Goal: Transaction & Acquisition: Purchase product/service

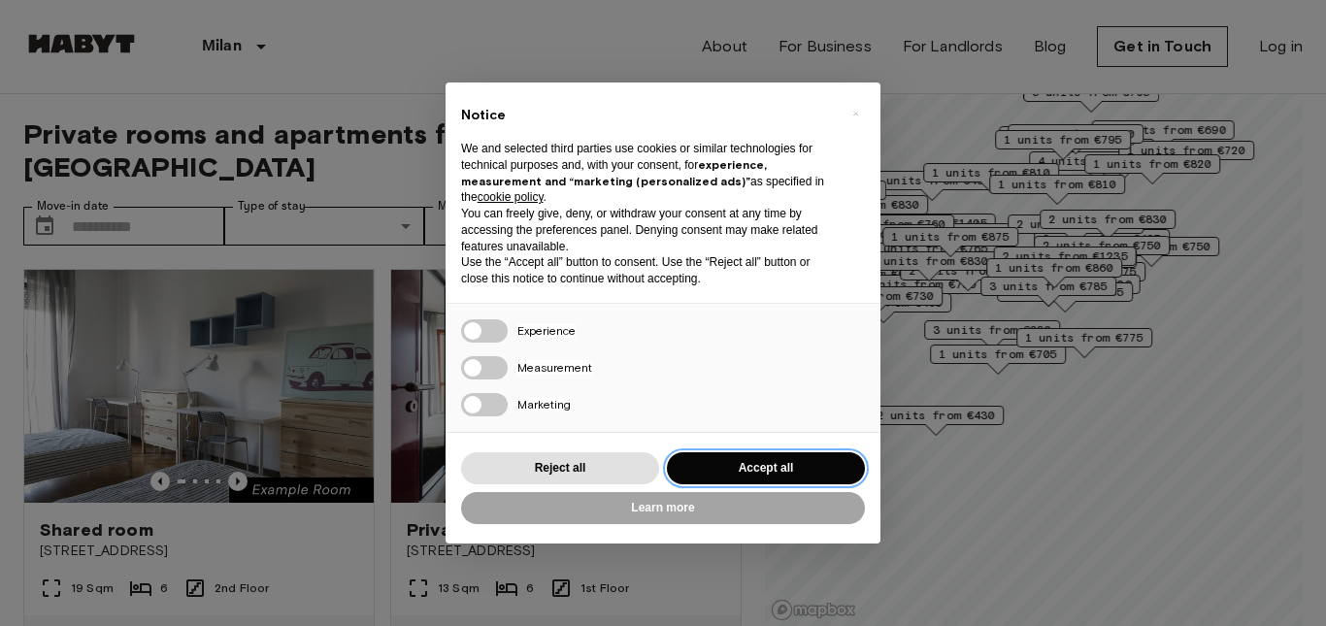
click at [791, 475] on button "Accept all" at bounding box center [766, 468] width 198 height 32
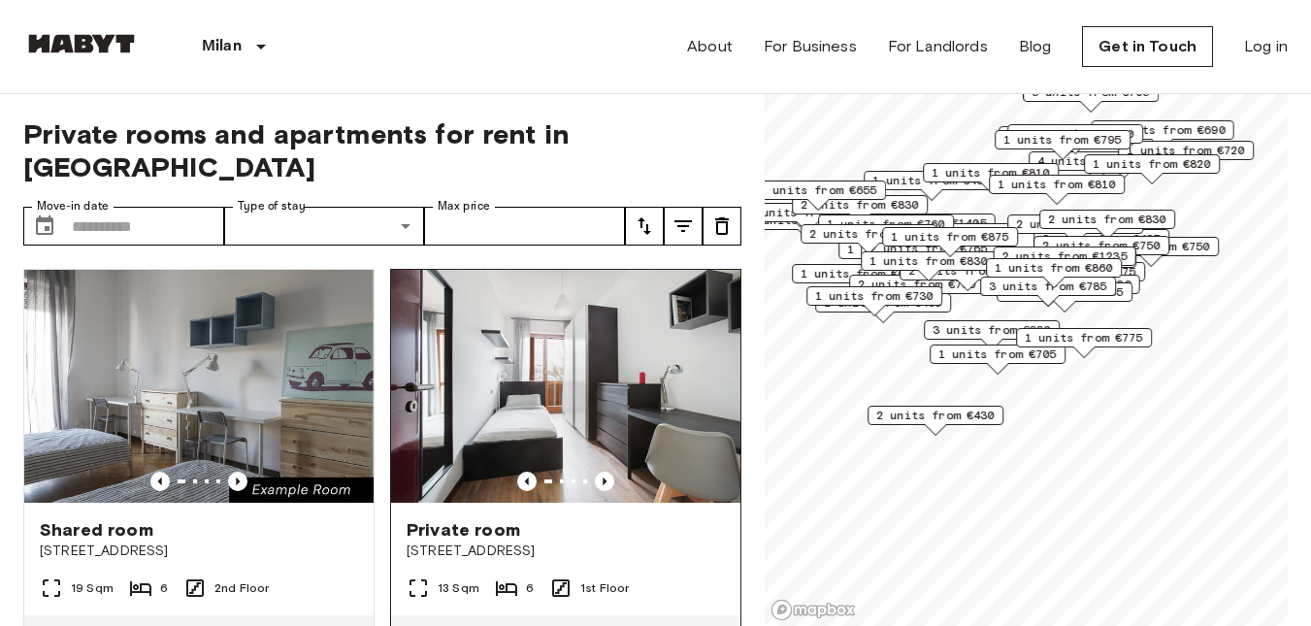
scroll to position [97, 0]
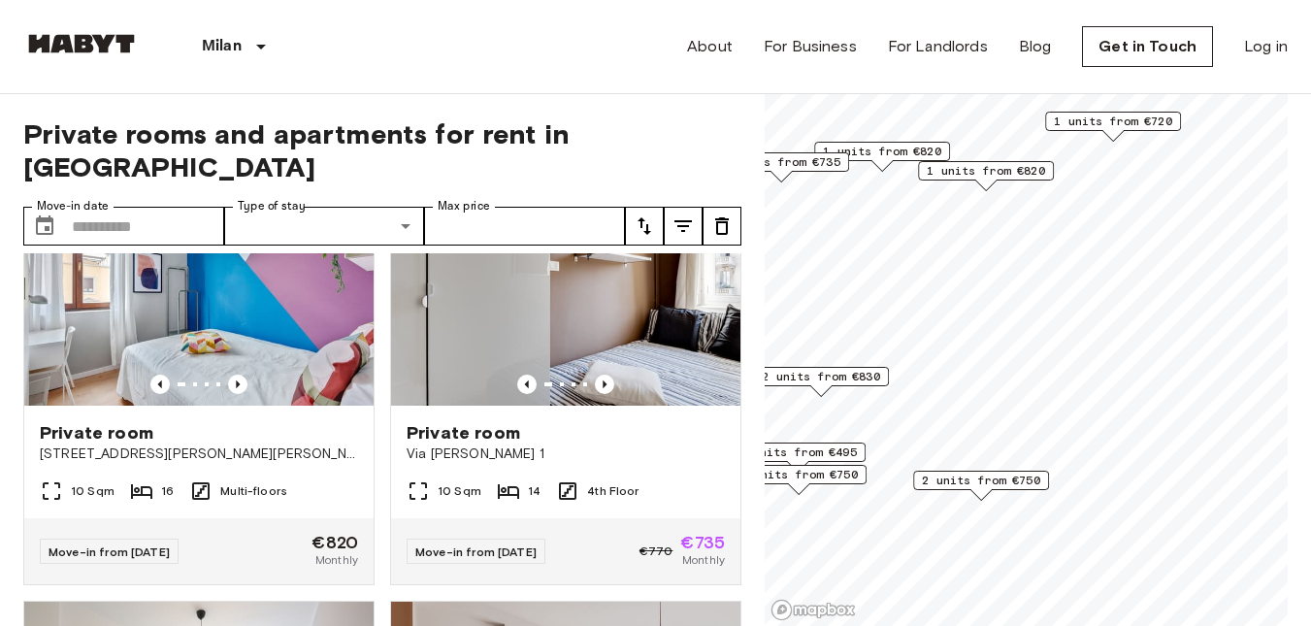
scroll to position [536, 0]
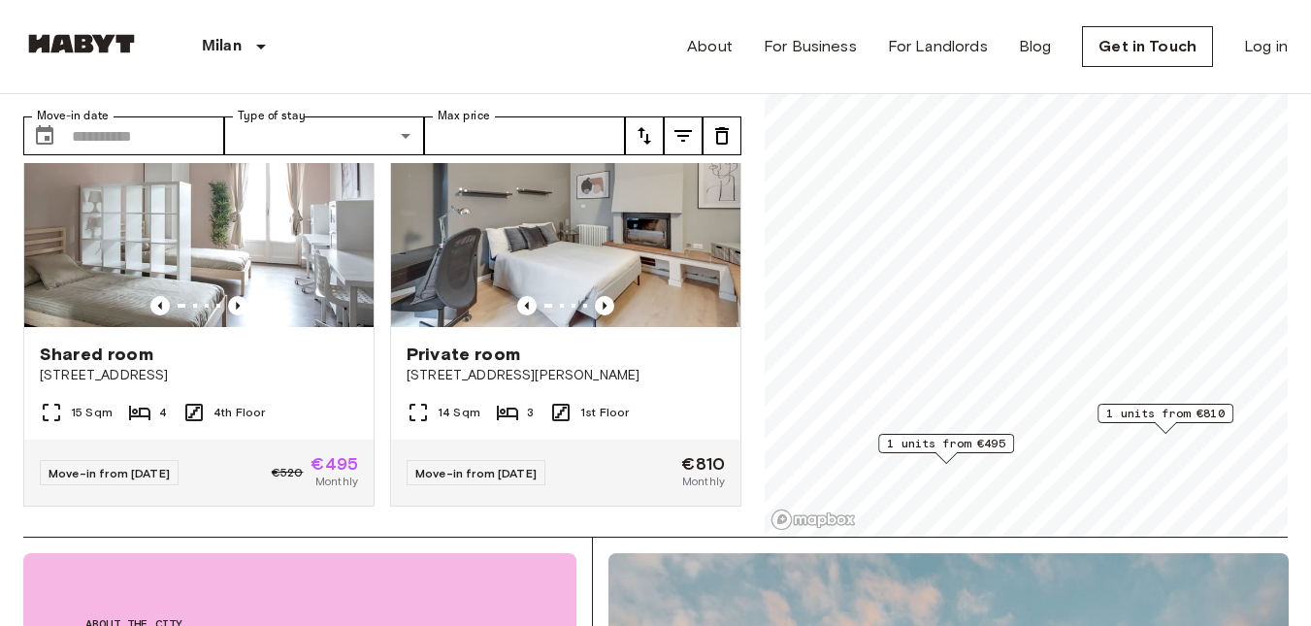
scroll to position [388, 0]
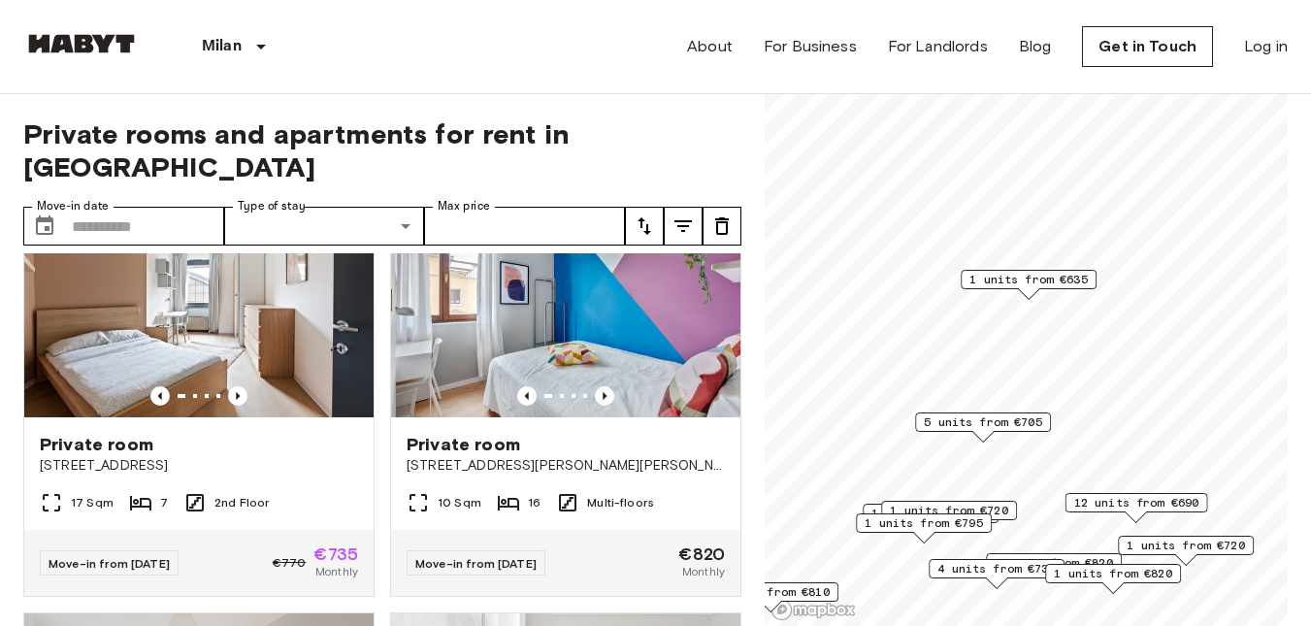
scroll to position [524, 0]
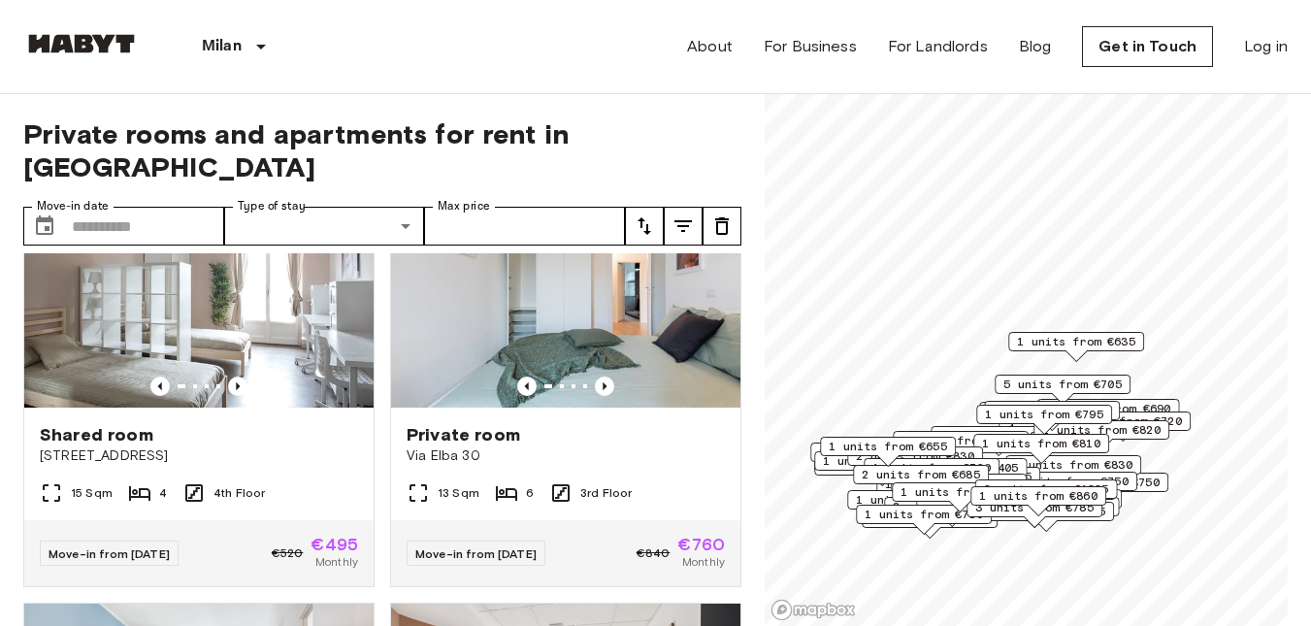
scroll to position [2279, 0]
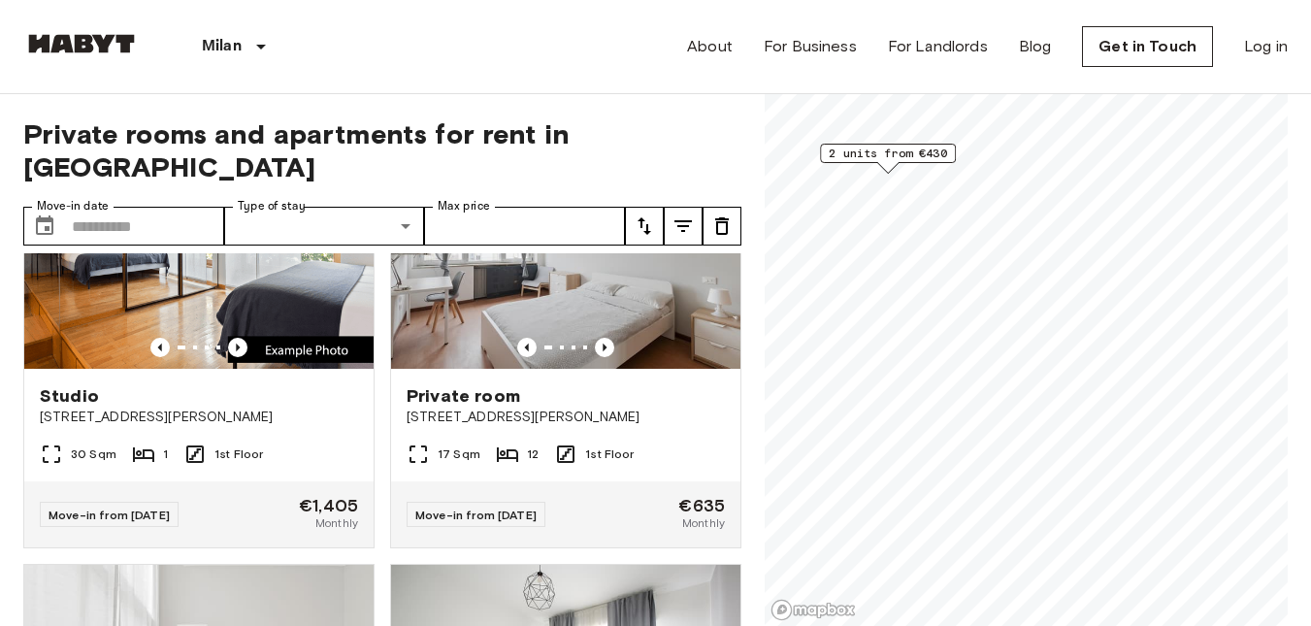
scroll to position [85, 0]
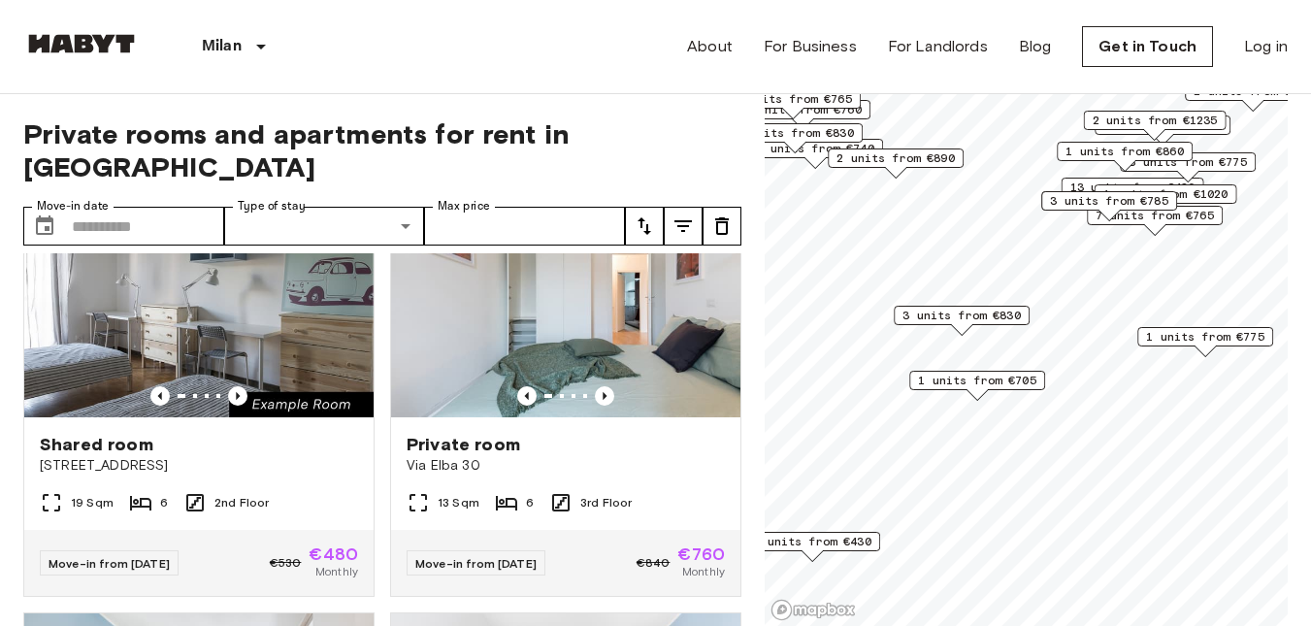
scroll to position [1840, 0]
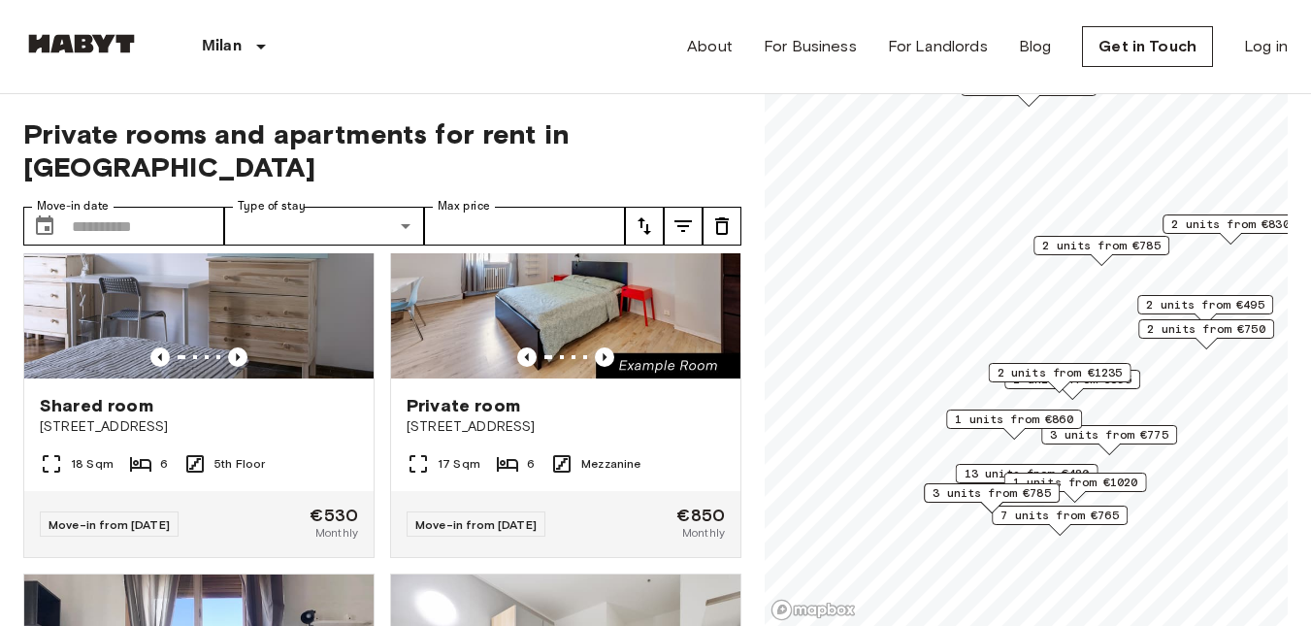
scroll to position [524, 0]
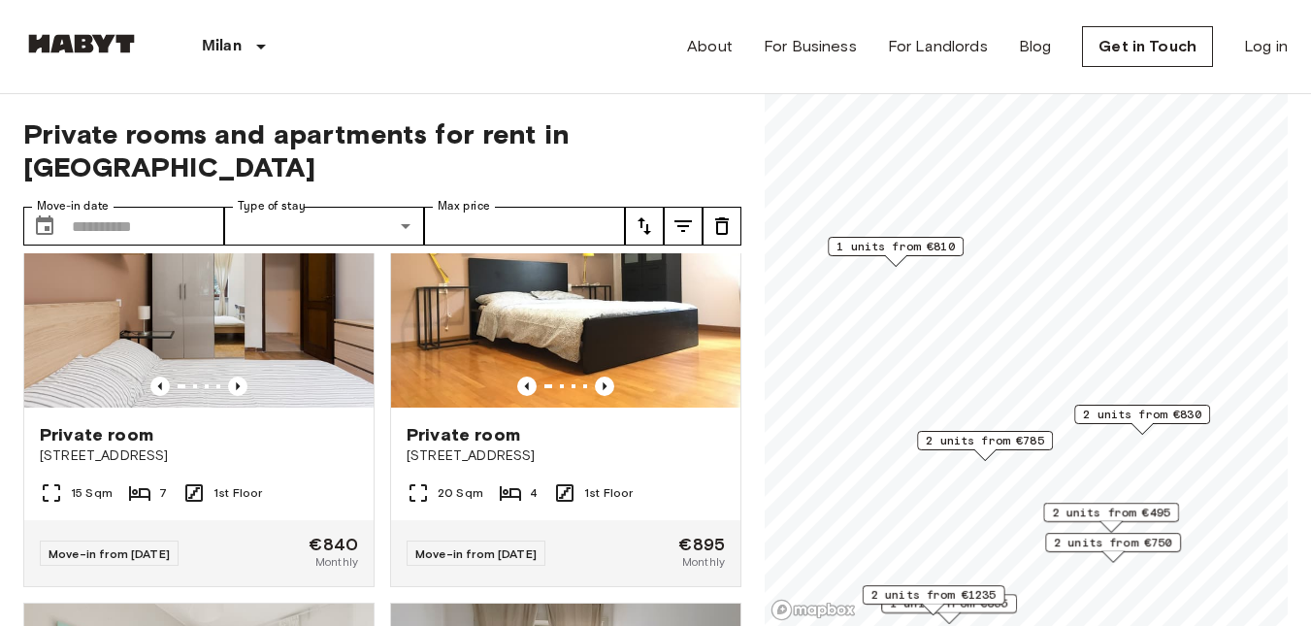
drag, startPoint x: 1097, startPoint y: 303, endPoint x: 1079, endPoint y: 458, distance: 156.3
click at [1079, 435] on div "2 units from €830" at bounding box center [1142, 420] width 136 height 30
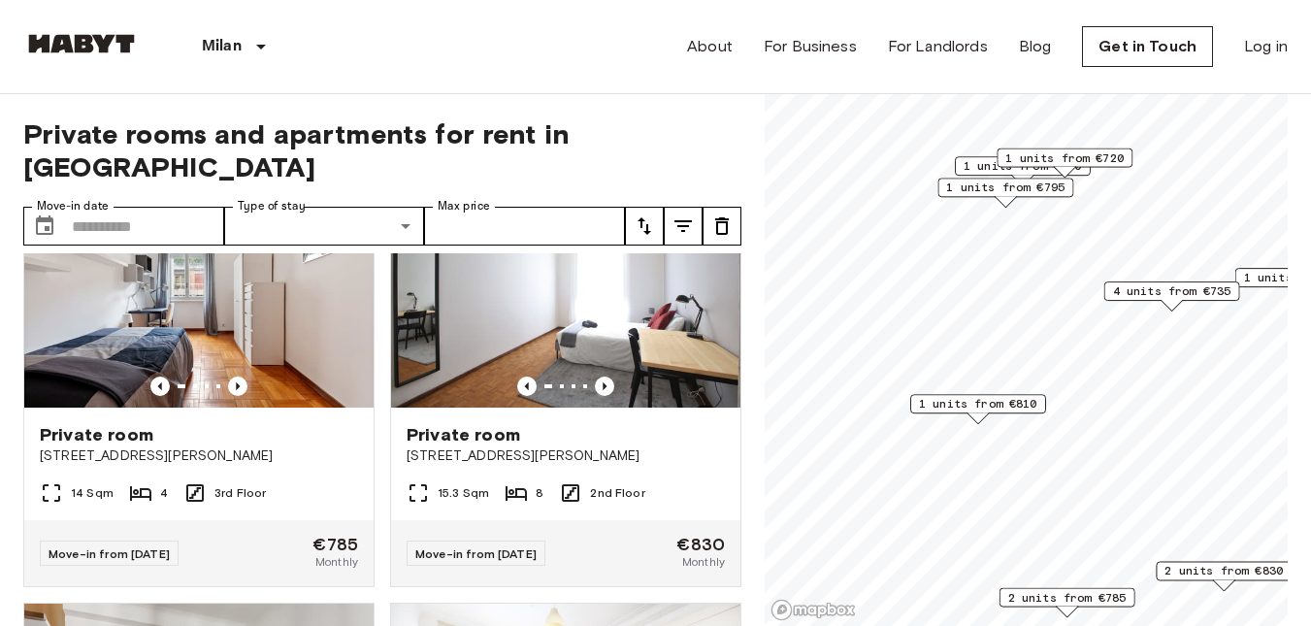
scroll to position [85, 0]
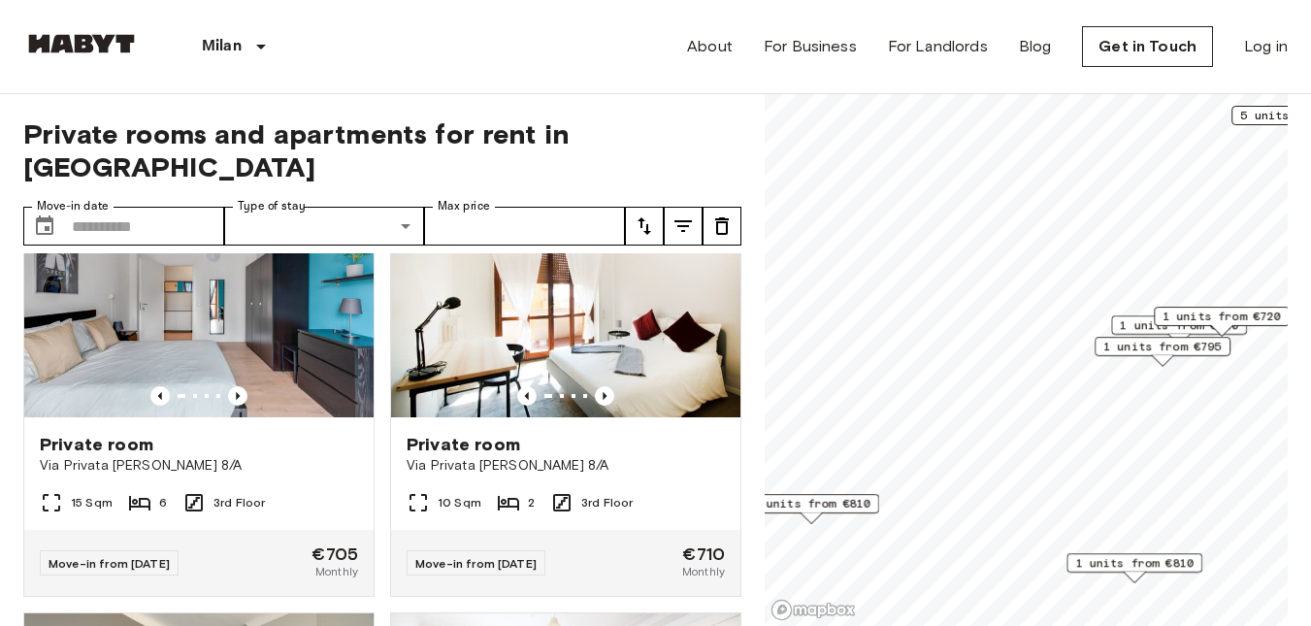
scroll to position [524, 0]
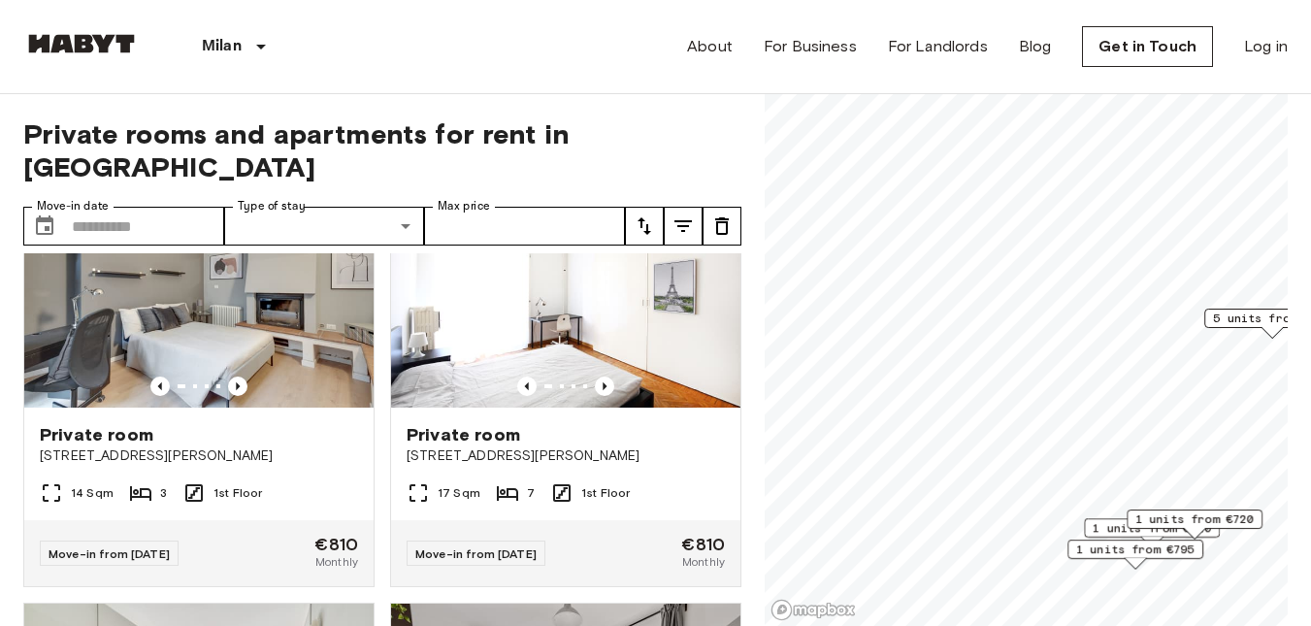
scroll to position [85, 0]
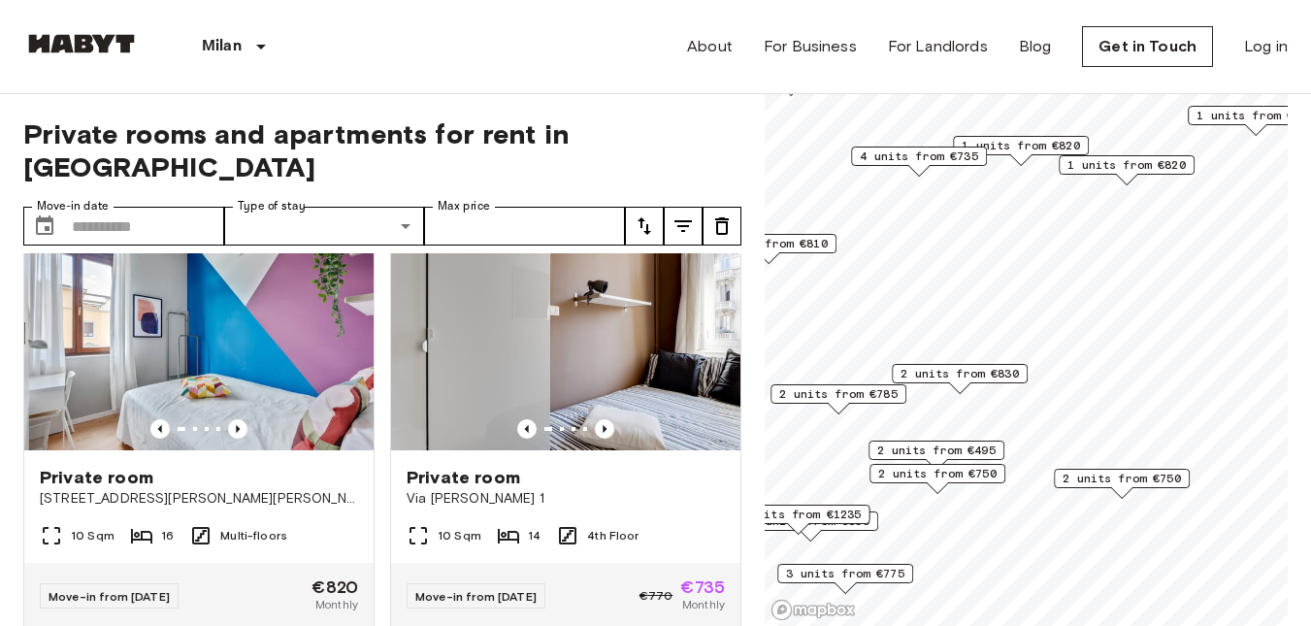
scroll to position [97, 0]
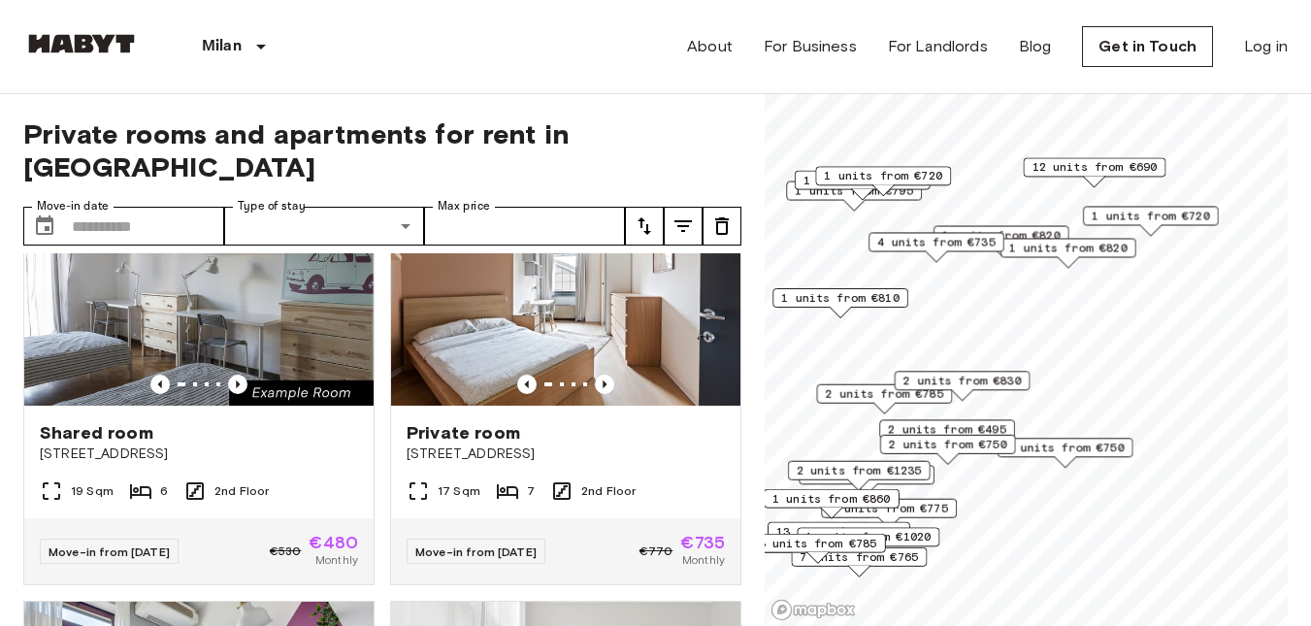
scroll to position [536, 0]
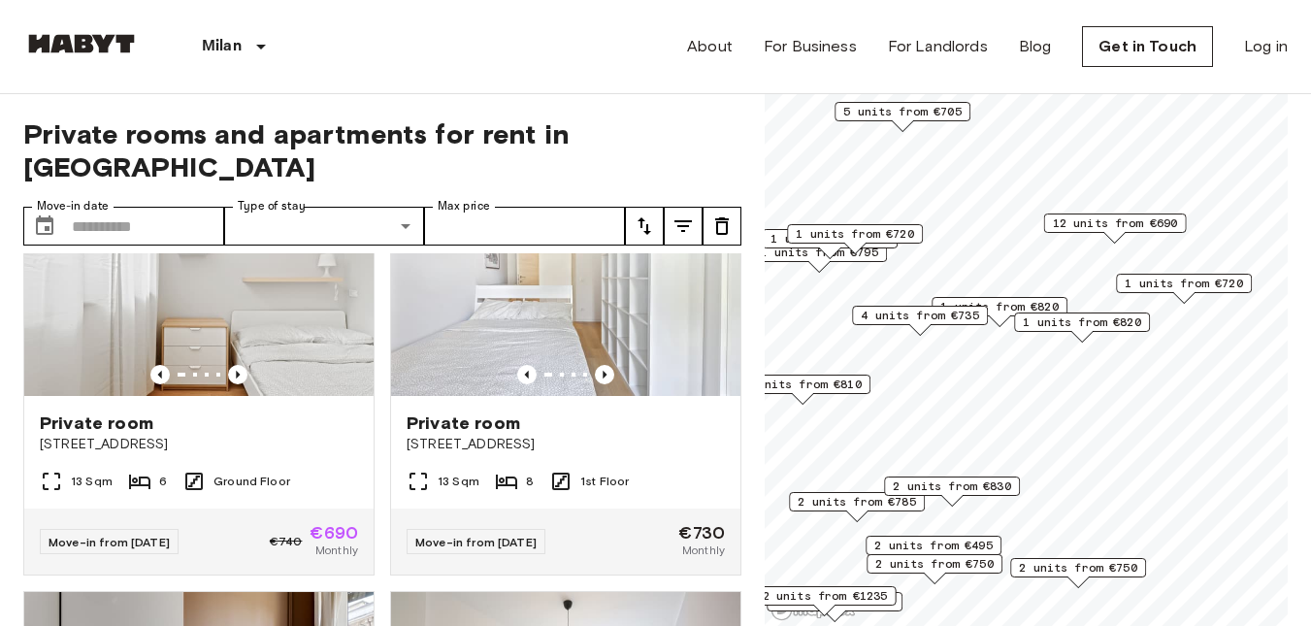
scroll to position [97, 0]
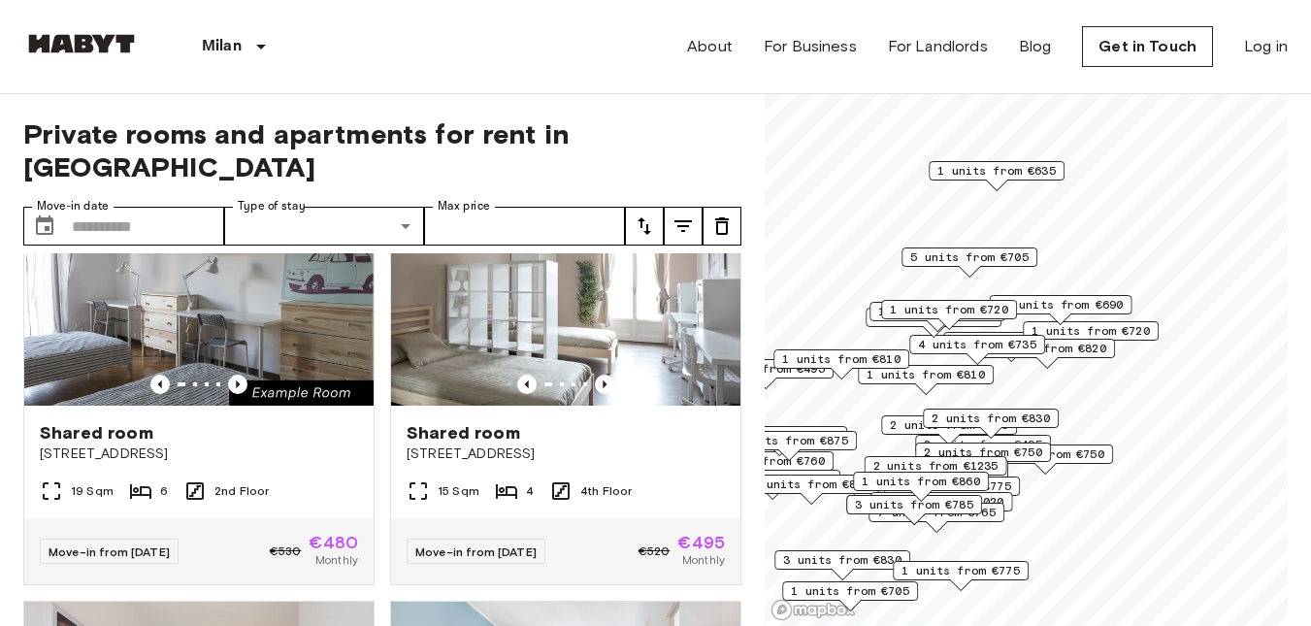
scroll to position [974, 0]
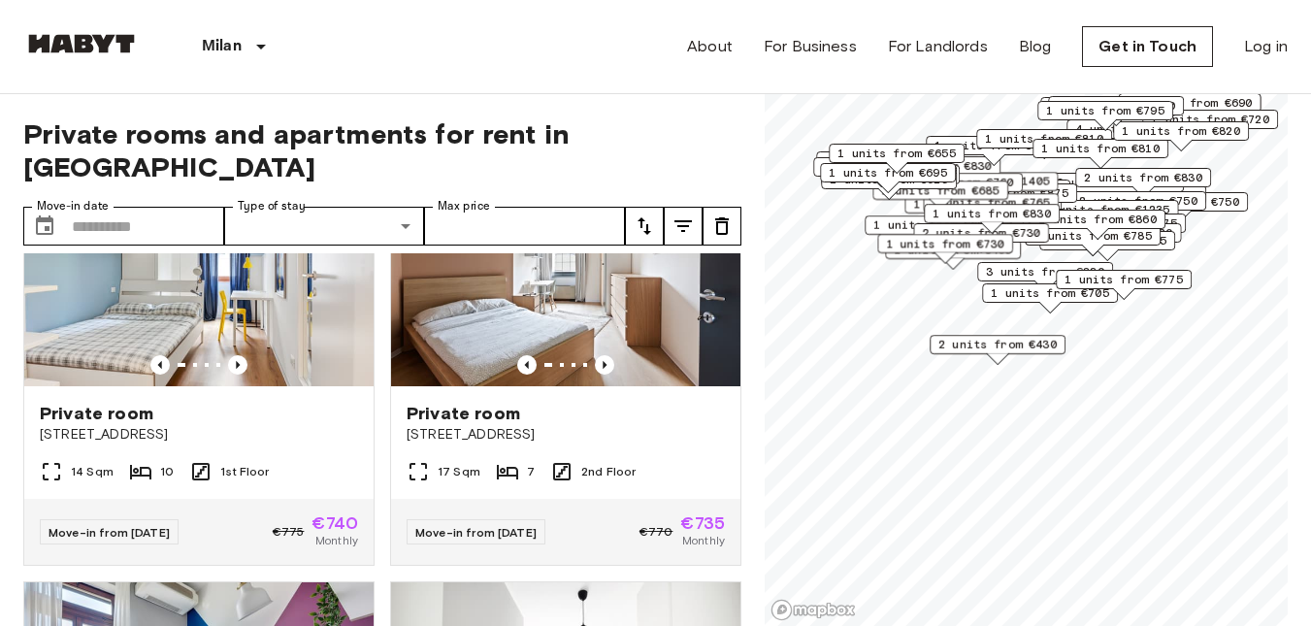
scroll to position [1852, 0]
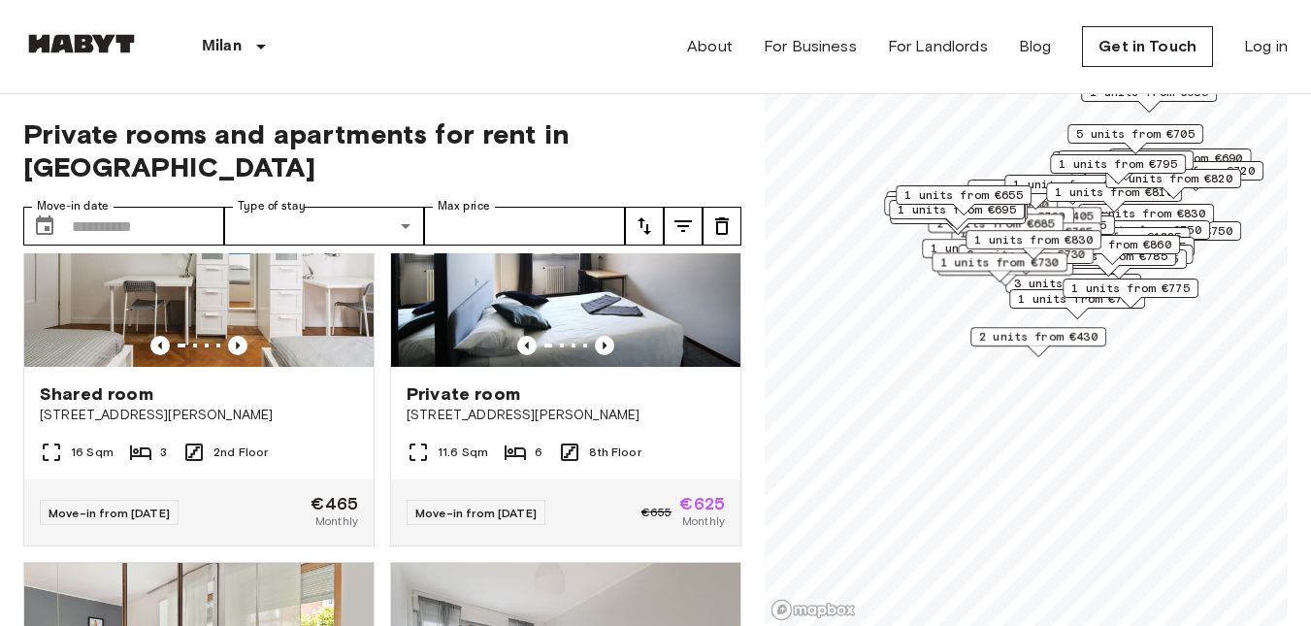
click at [1083, 340] on span "2 units from €430" at bounding box center [1038, 336] width 118 height 17
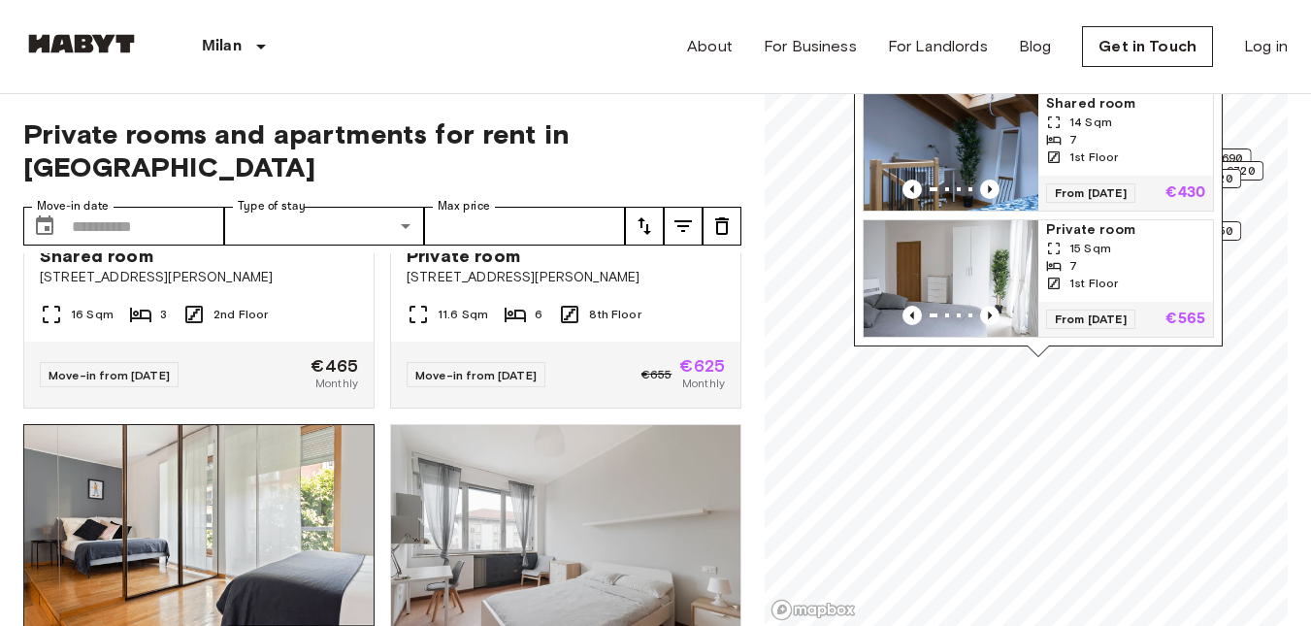
scroll to position [2240, 0]
